Goal: Obtain resource: Download file/media

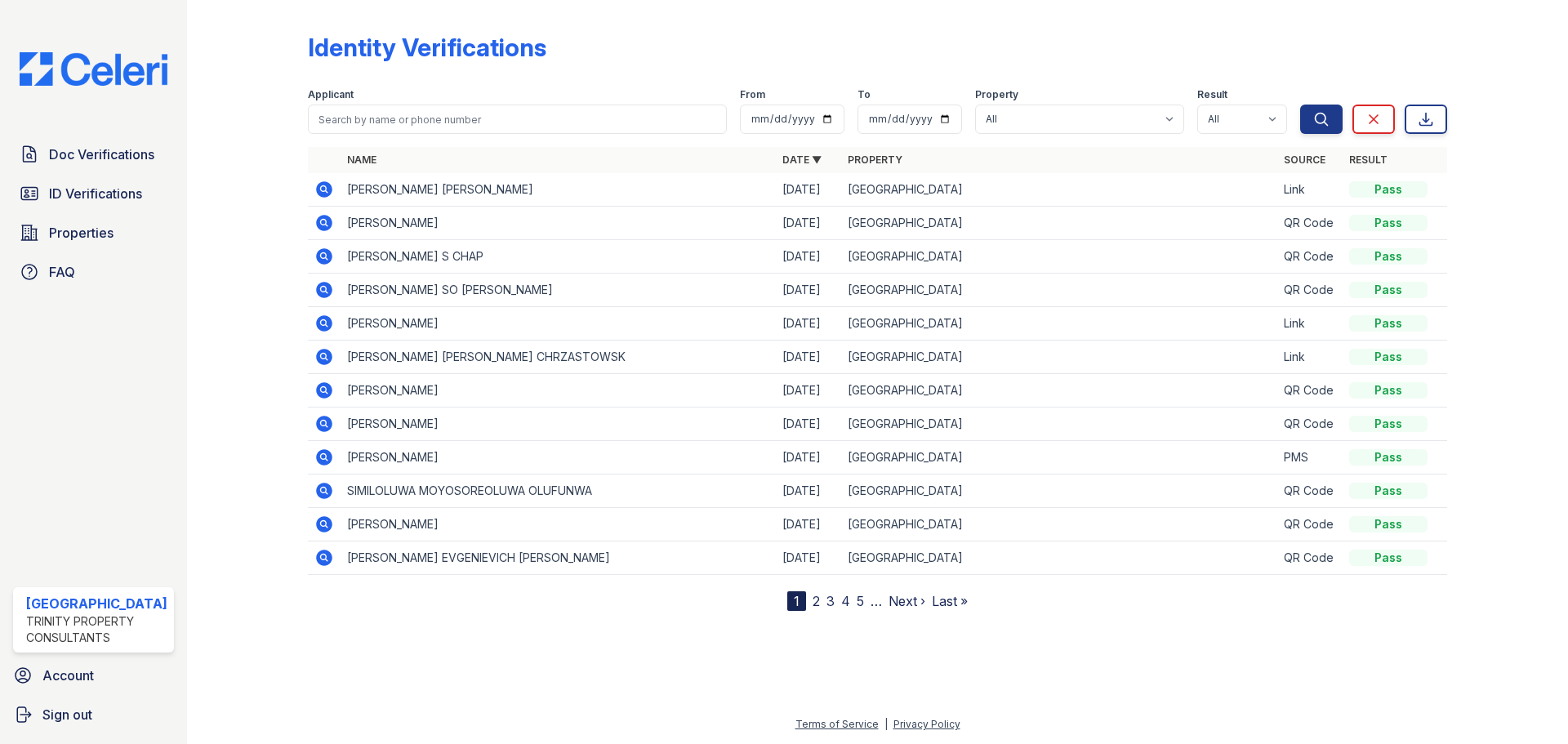
click at [325, 424] on icon at bounding box center [324, 424] width 20 height 20
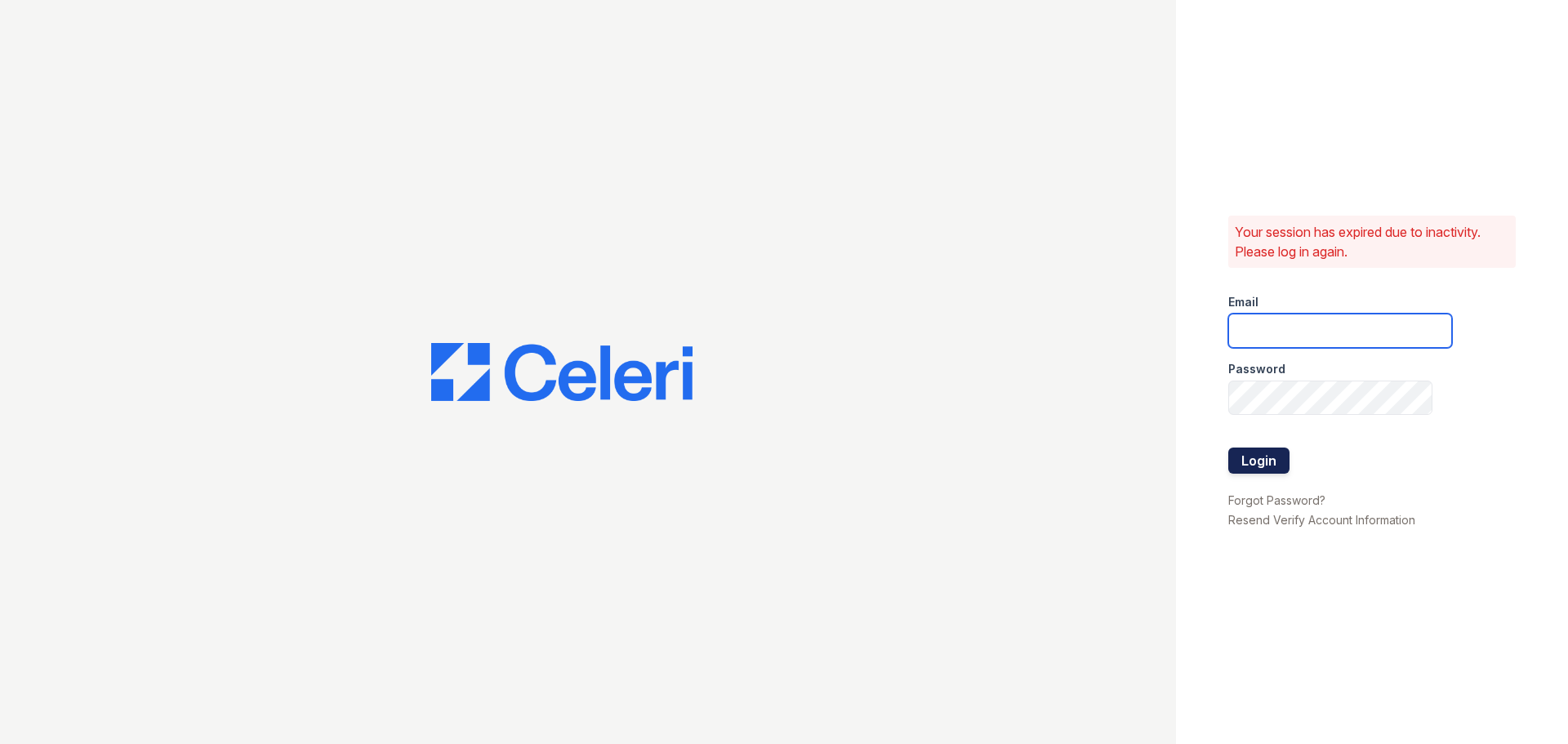
type input "[EMAIL_ADDRESS][DOMAIN_NAME]"
click at [1249, 462] on button "Login" at bounding box center [1260, 460] width 61 height 26
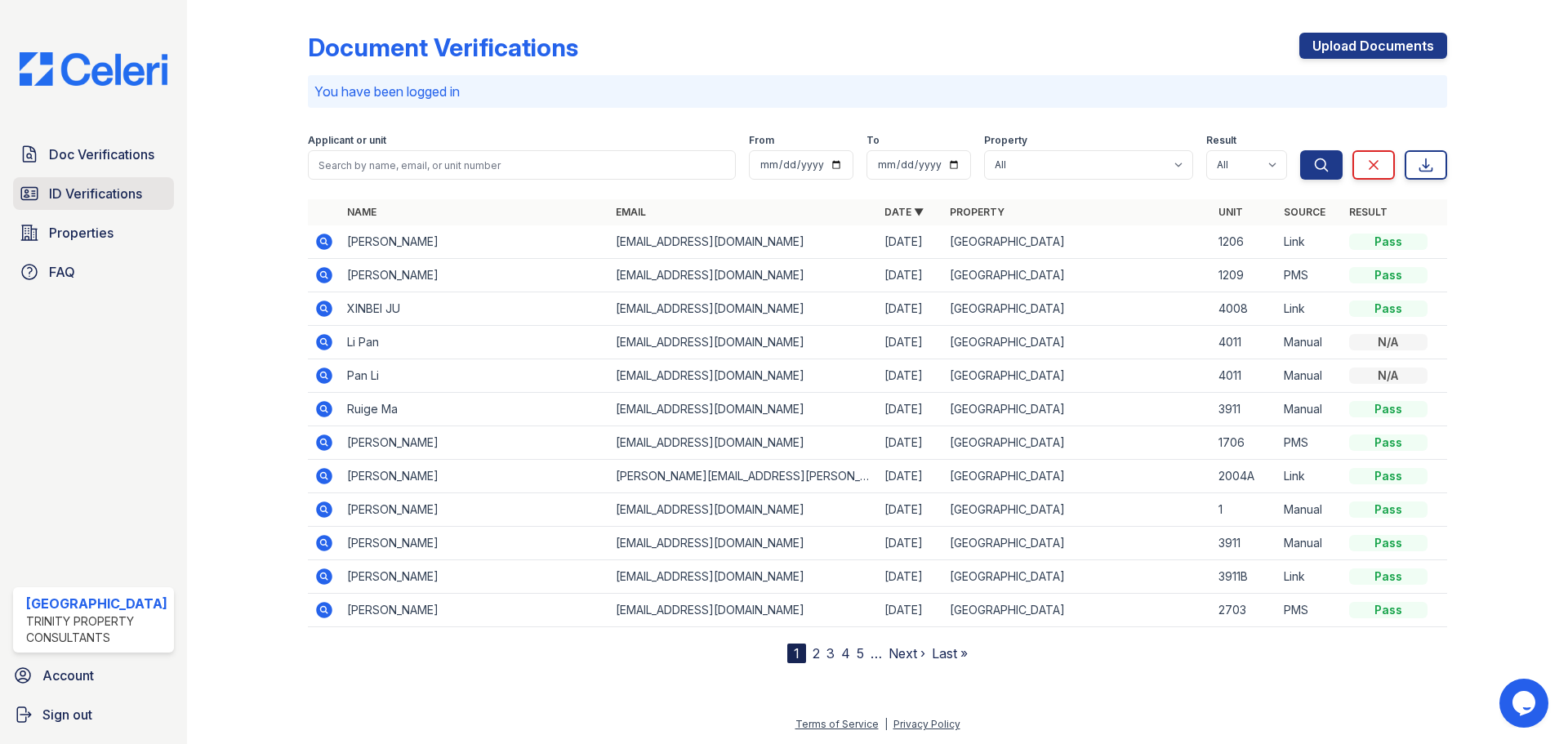
click at [53, 189] on span "ID Verifications" at bounding box center [95, 193] width 93 height 20
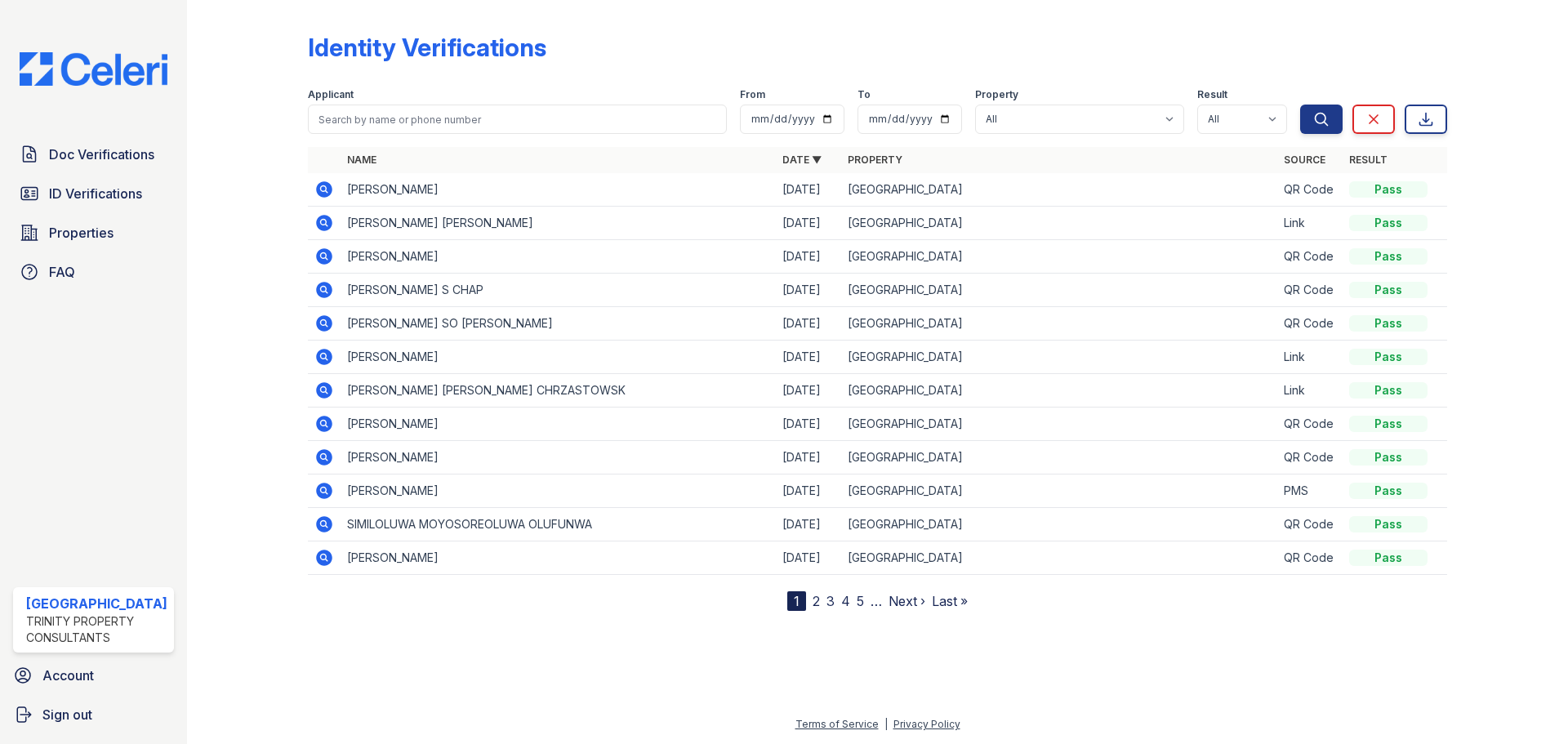
click at [316, 455] on icon at bounding box center [324, 457] width 16 height 16
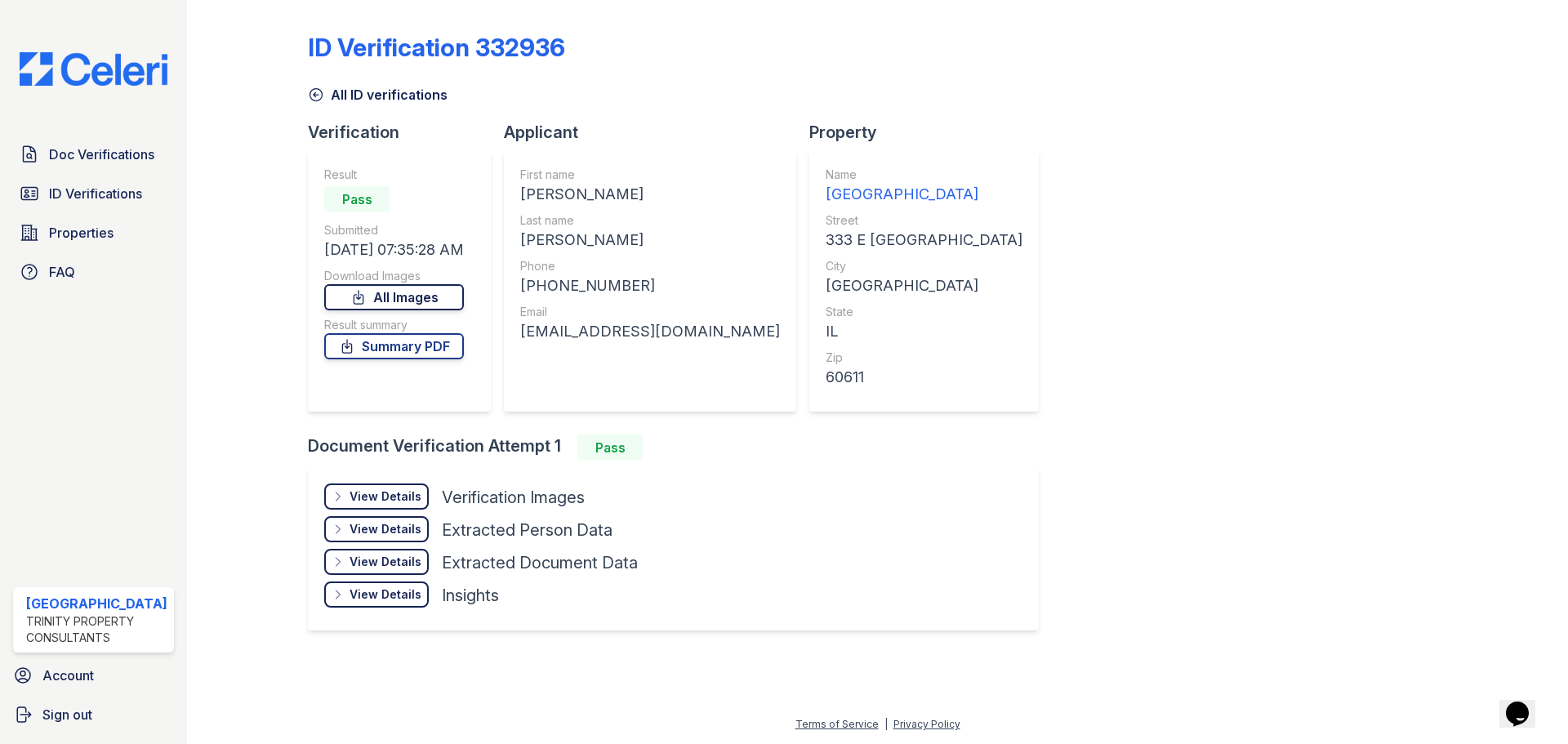
click at [406, 287] on link "All Images" at bounding box center [395, 297] width 140 height 26
click at [342, 348] on link "Summary PDF" at bounding box center [395, 346] width 140 height 26
click at [416, 282] on div "Download Images" at bounding box center [395, 275] width 140 height 16
click at [418, 301] on link "All Images" at bounding box center [395, 297] width 140 height 26
drag, startPoint x: 1087, startPoint y: 94, endPoint x: 1185, endPoint y: 42, distance: 110.9
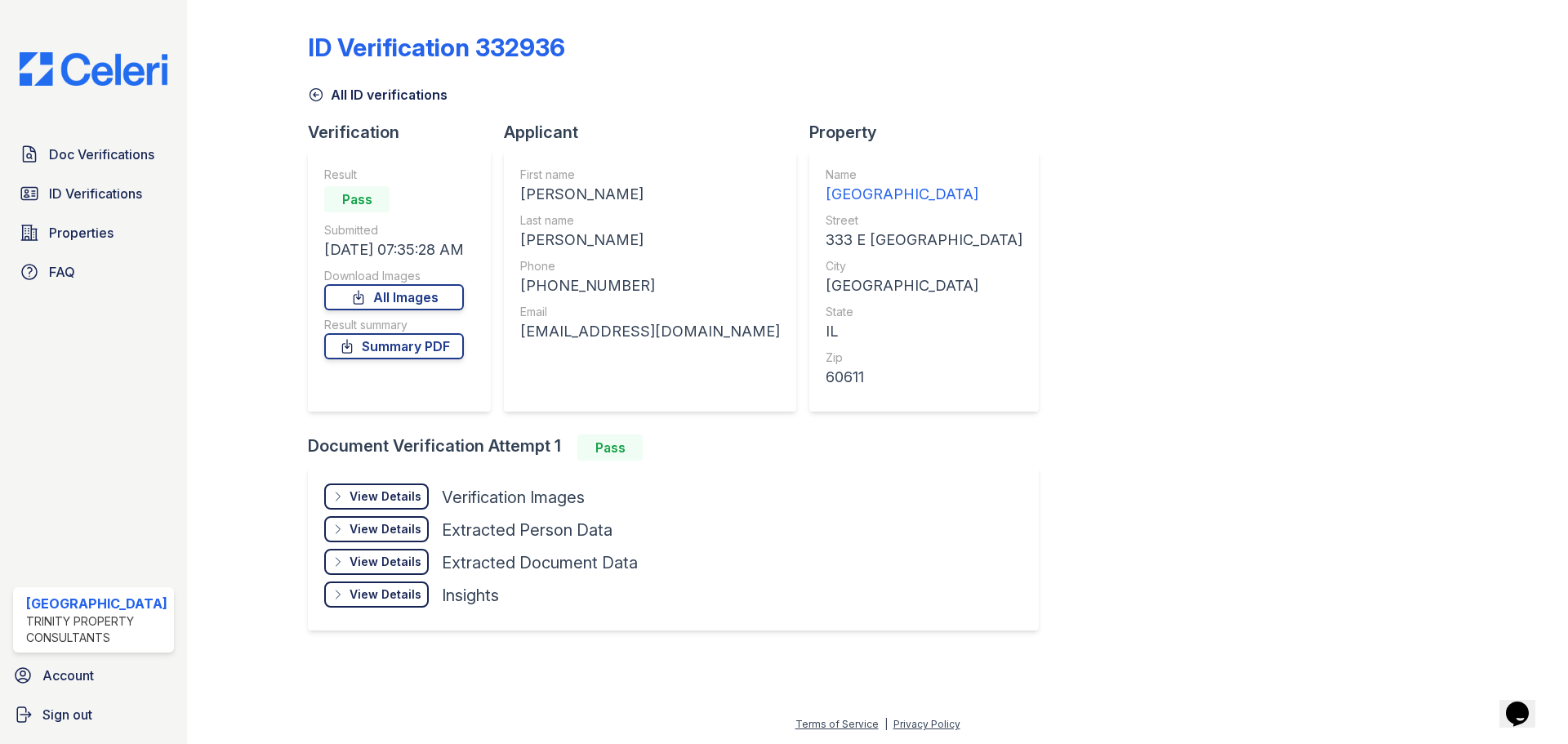
click at [1185, 42] on div "ID Verification 332936" at bounding box center [877, 54] width 1139 height 43
click at [399, 295] on link "All Images" at bounding box center [395, 297] width 140 height 26
